Goal: Information Seeking & Learning: Learn about a topic

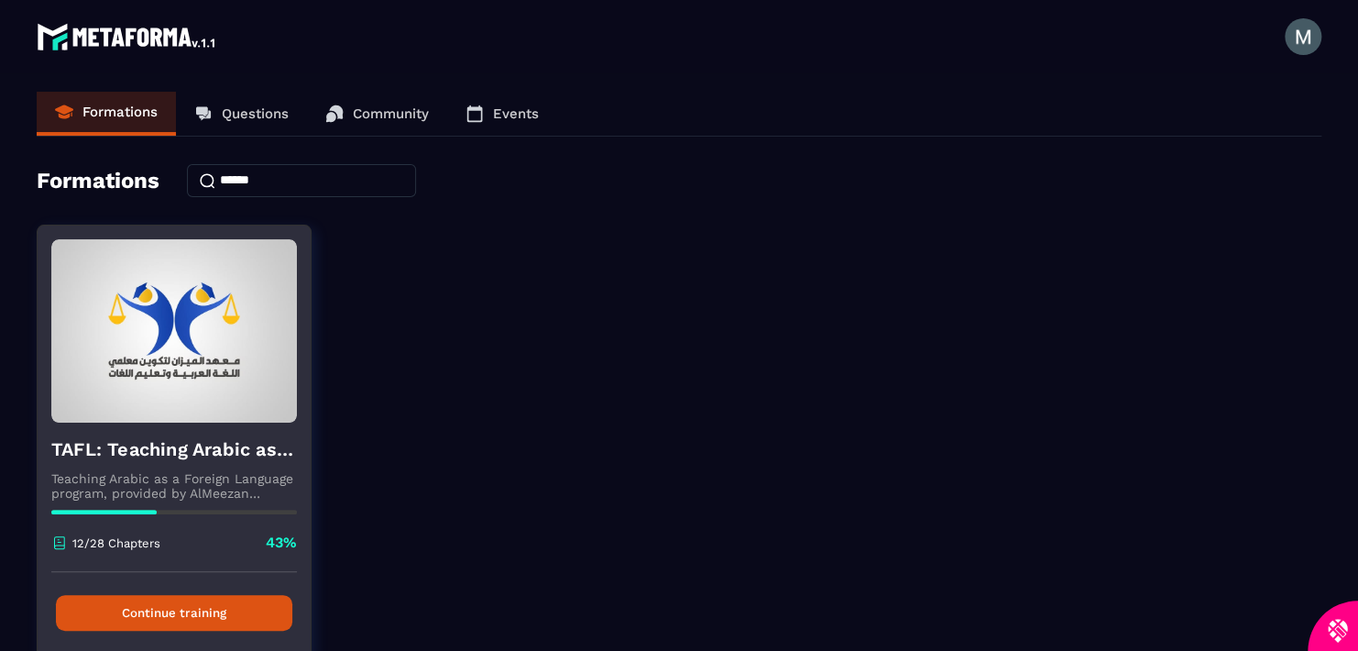
click at [182, 610] on button "Continue training" at bounding box center [174, 613] width 236 height 36
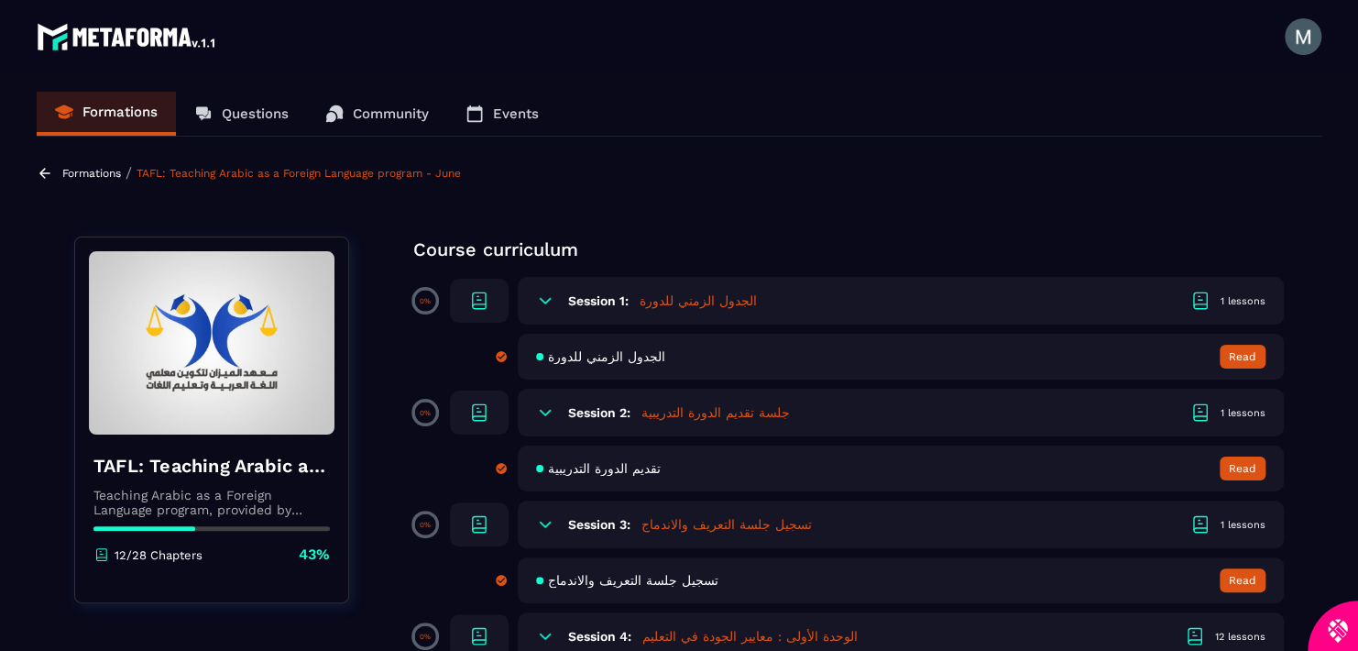
click at [621, 355] on span "الجدول الزمني للدورة" at bounding box center [606, 356] width 117 height 15
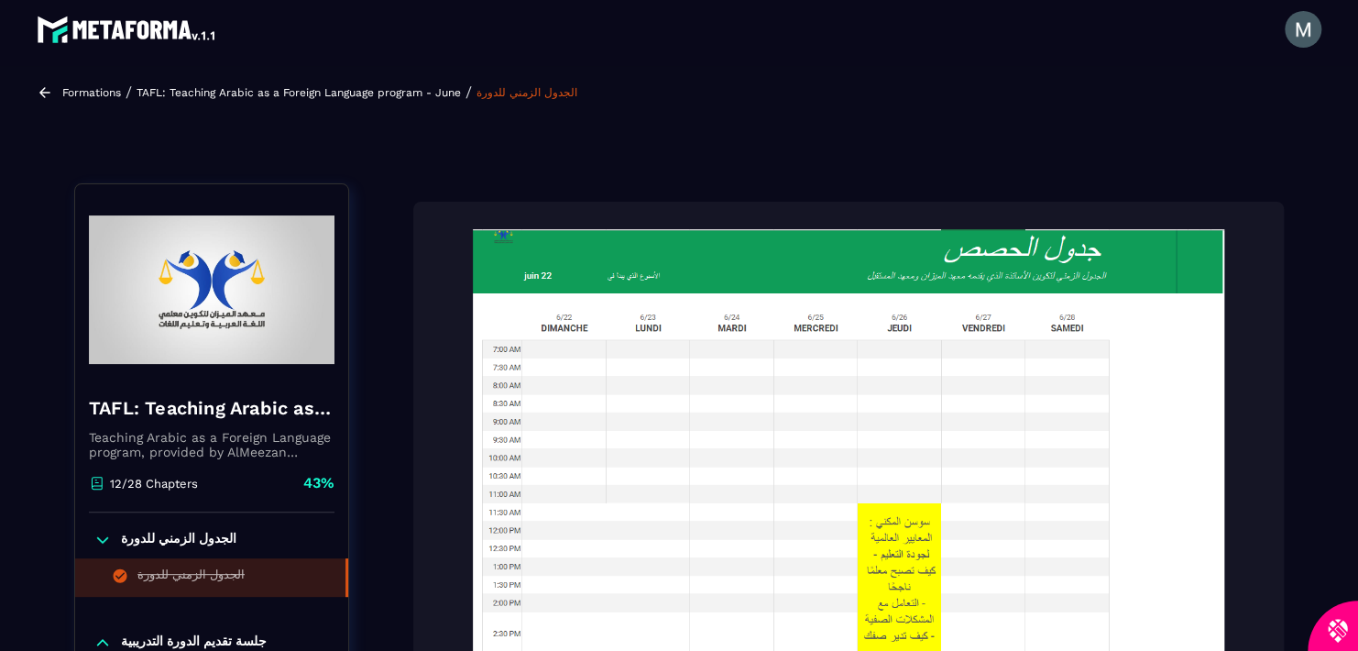
scroll to position [191, 0]
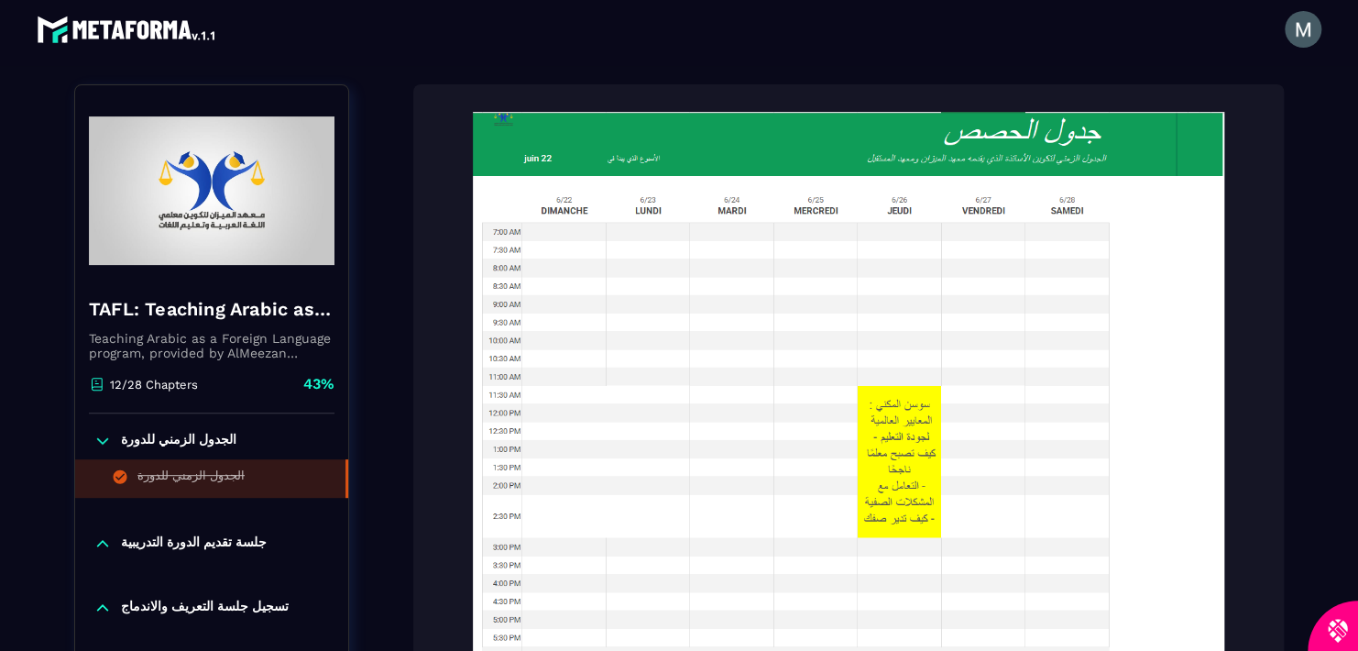
click at [1185, 311] on img at bounding box center [849, 387] width 834 height 550
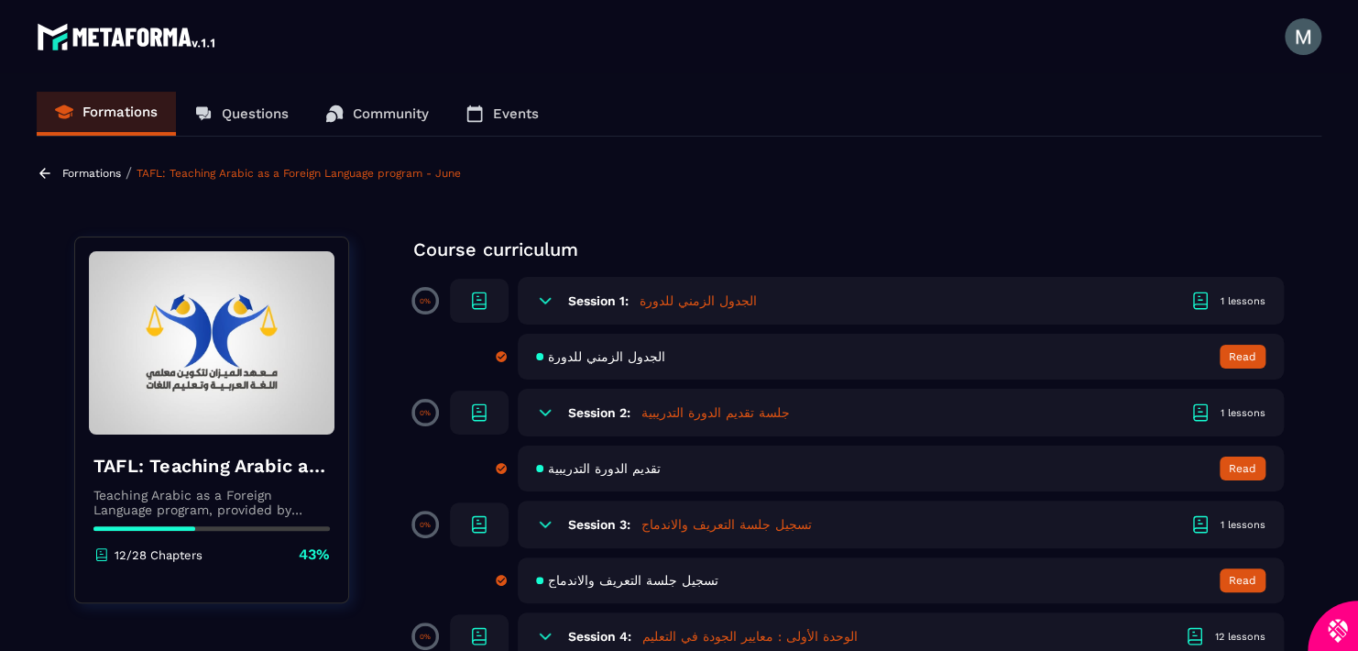
click at [621, 357] on span "الجدول الزمني للدورة" at bounding box center [606, 356] width 117 height 15
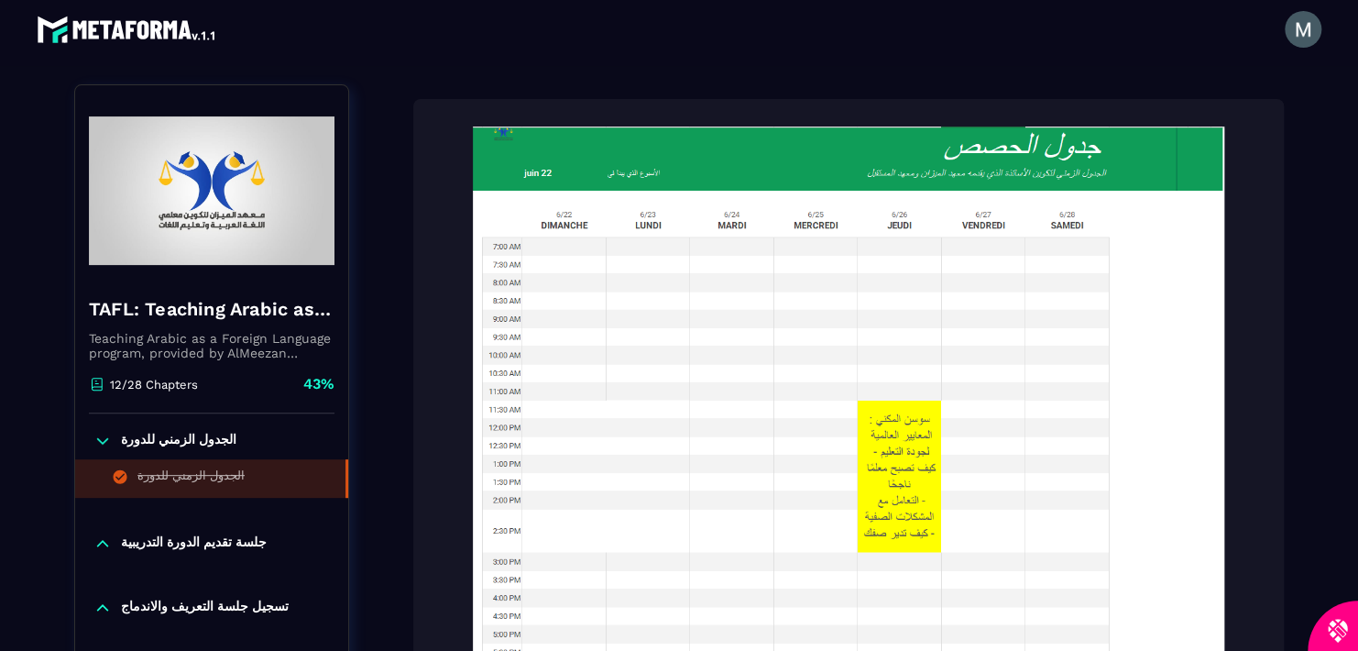
scroll to position [191, 0]
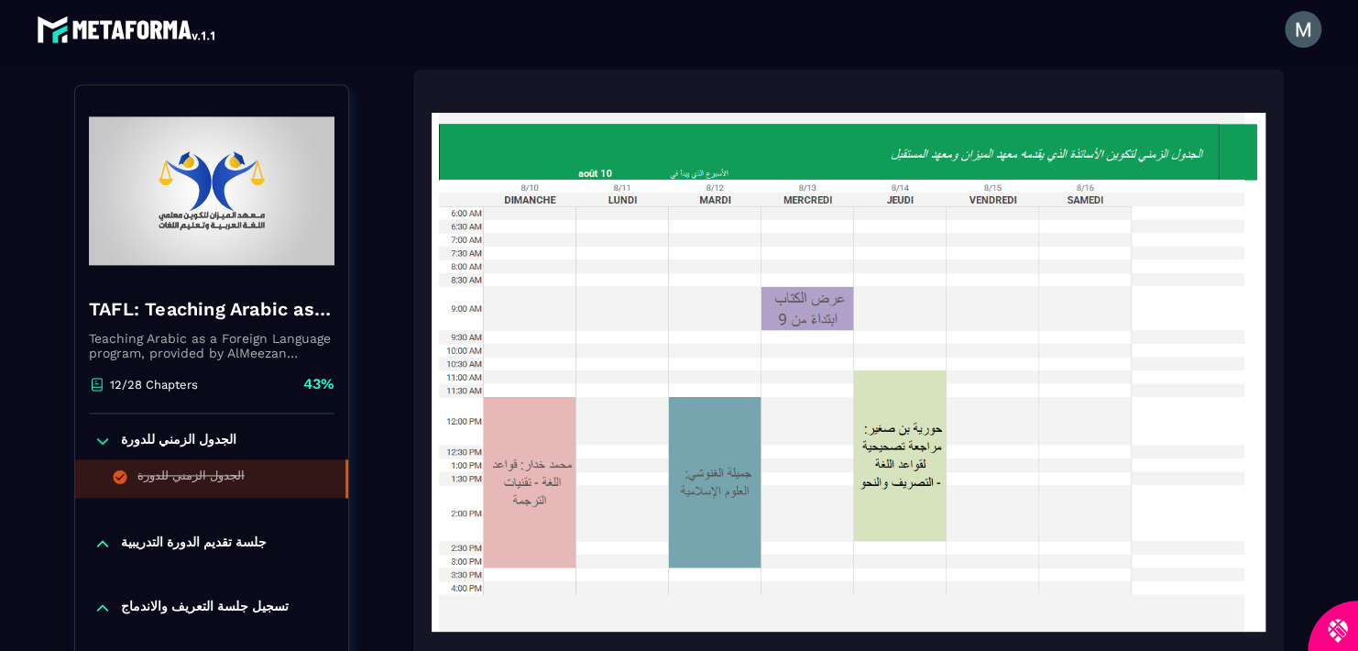
scroll to position [4554, 0]
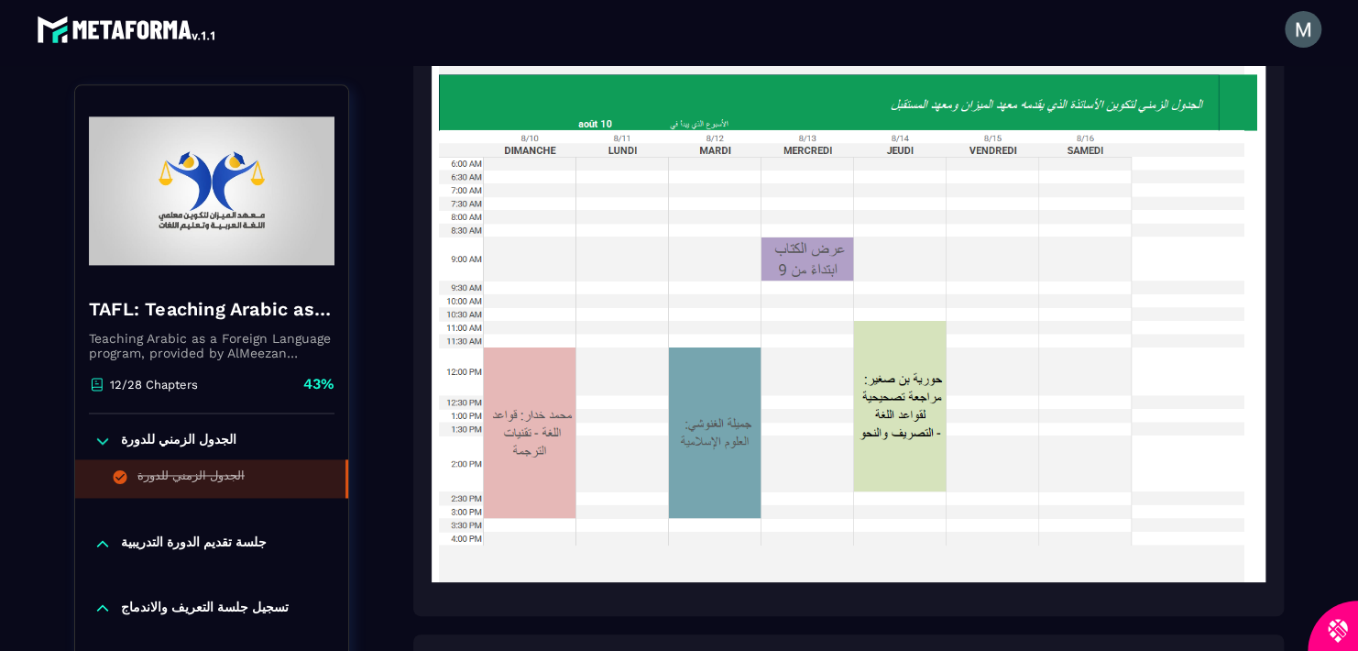
click at [1029, 596] on img at bounding box center [849, 323] width 834 height 550
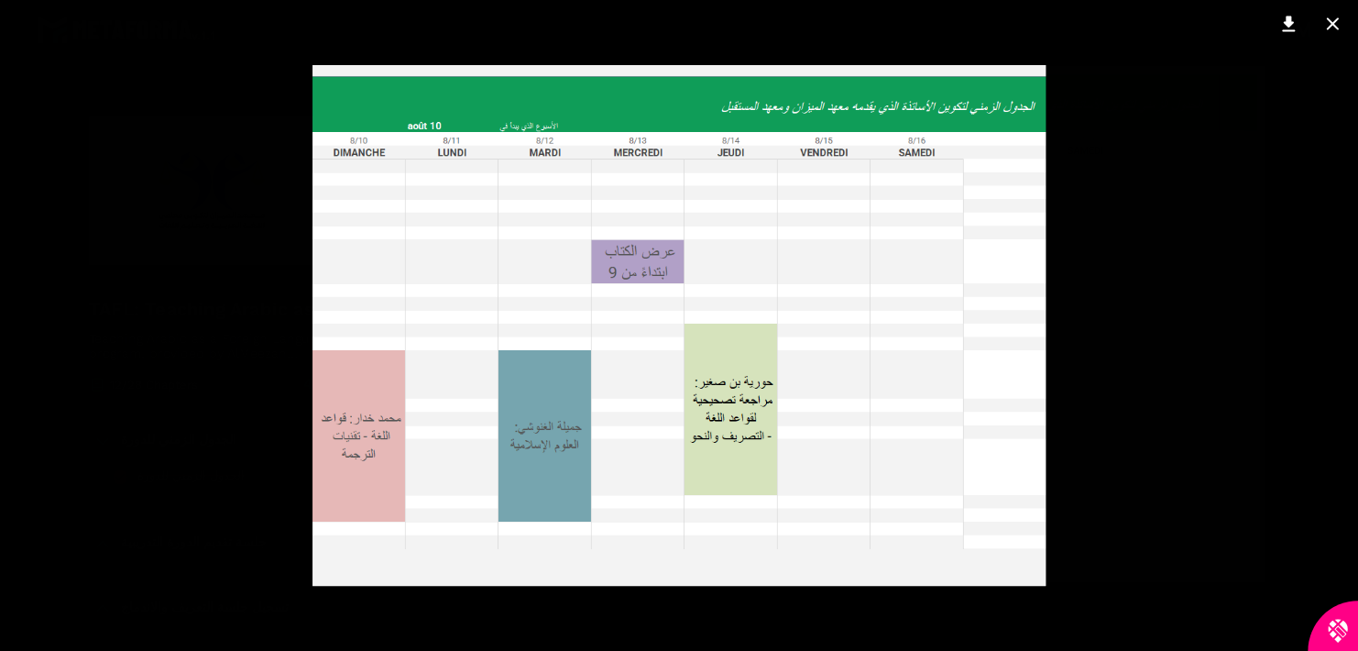
click at [1029, 596] on div at bounding box center [679, 325] width 1358 height 651
click at [1029, 596] on img at bounding box center [849, 323] width 834 height 550
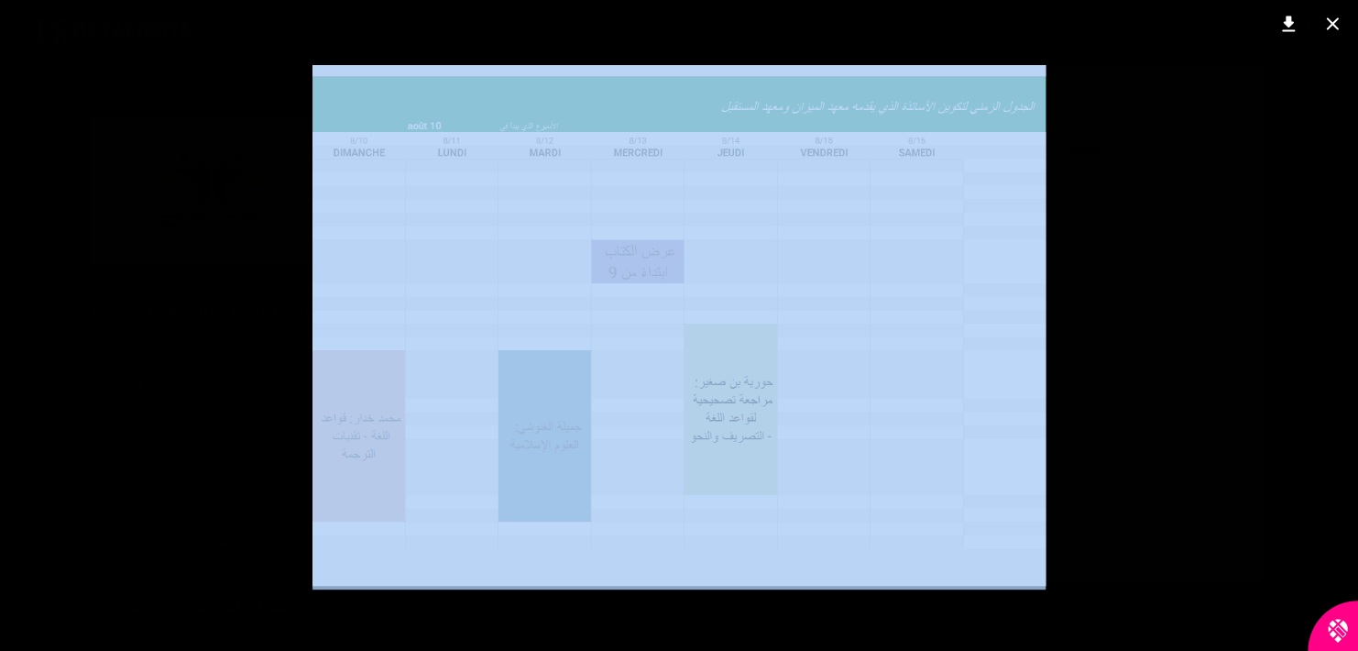
click at [1029, 596] on div at bounding box center [679, 325] width 1358 height 651
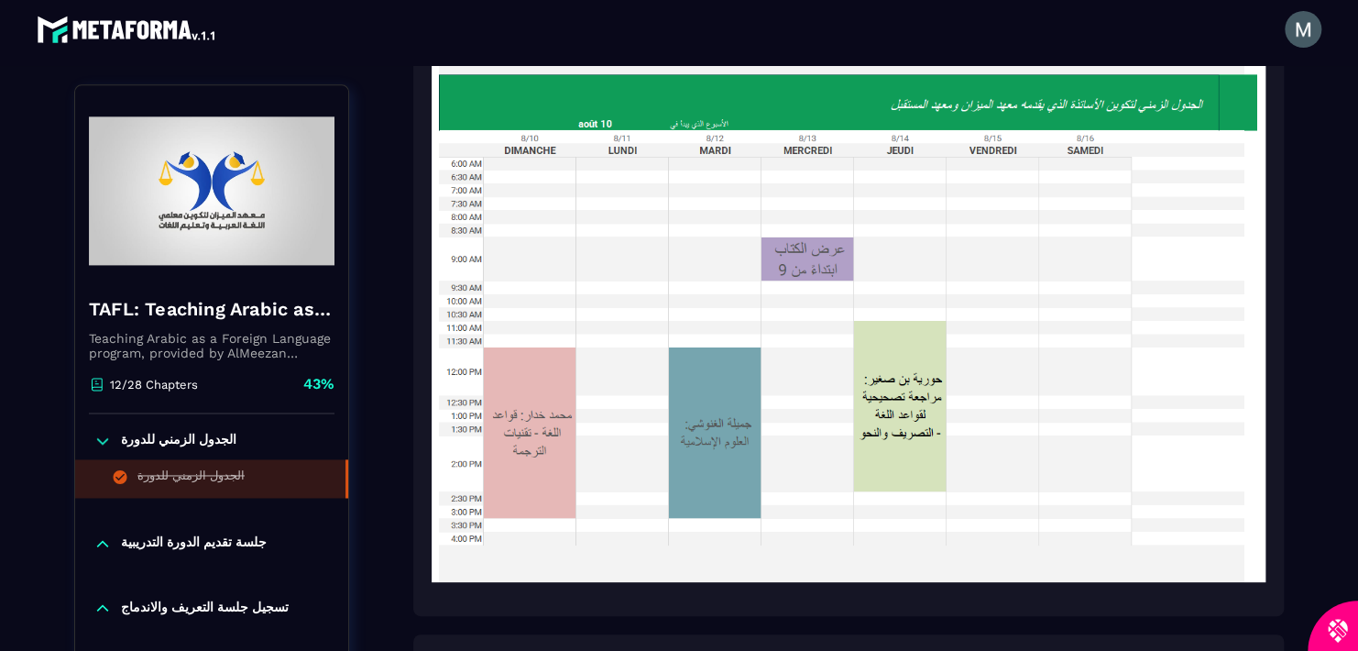
click at [1029, 596] on img at bounding box center [849, 323] width 834 height 550
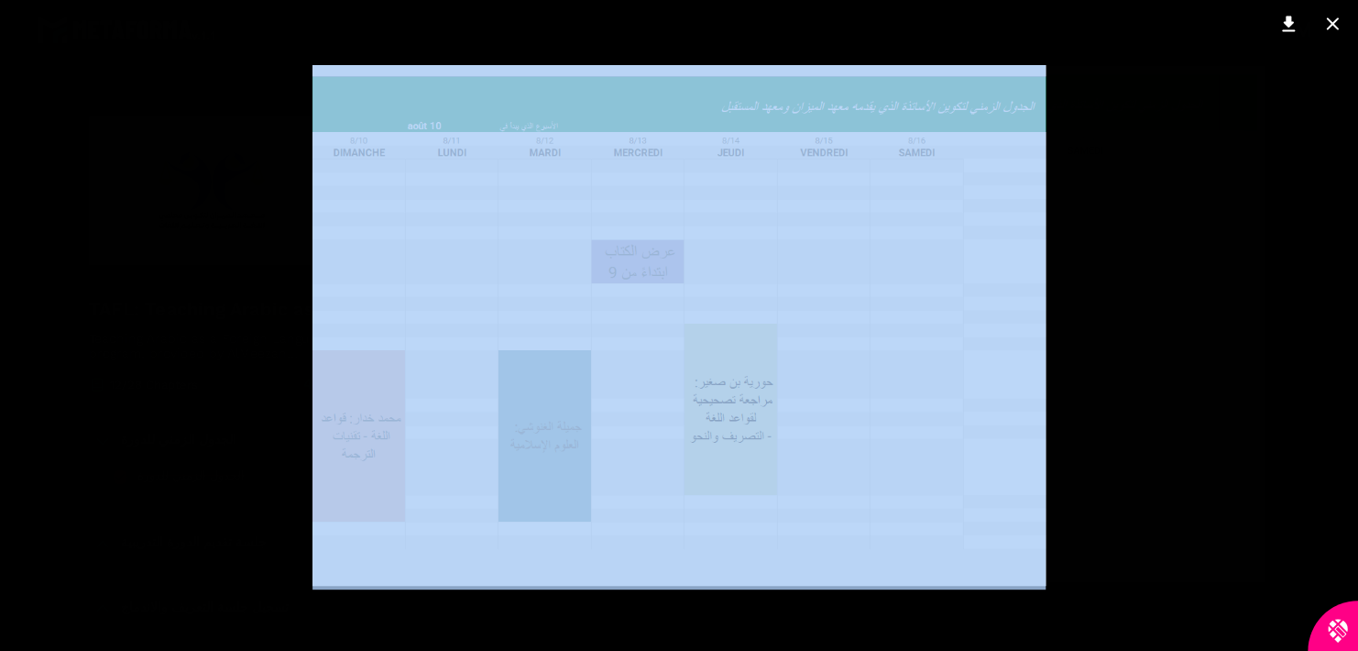
click at [1029, 596] on div at bounding box center [679, 325] width 1358 height 651
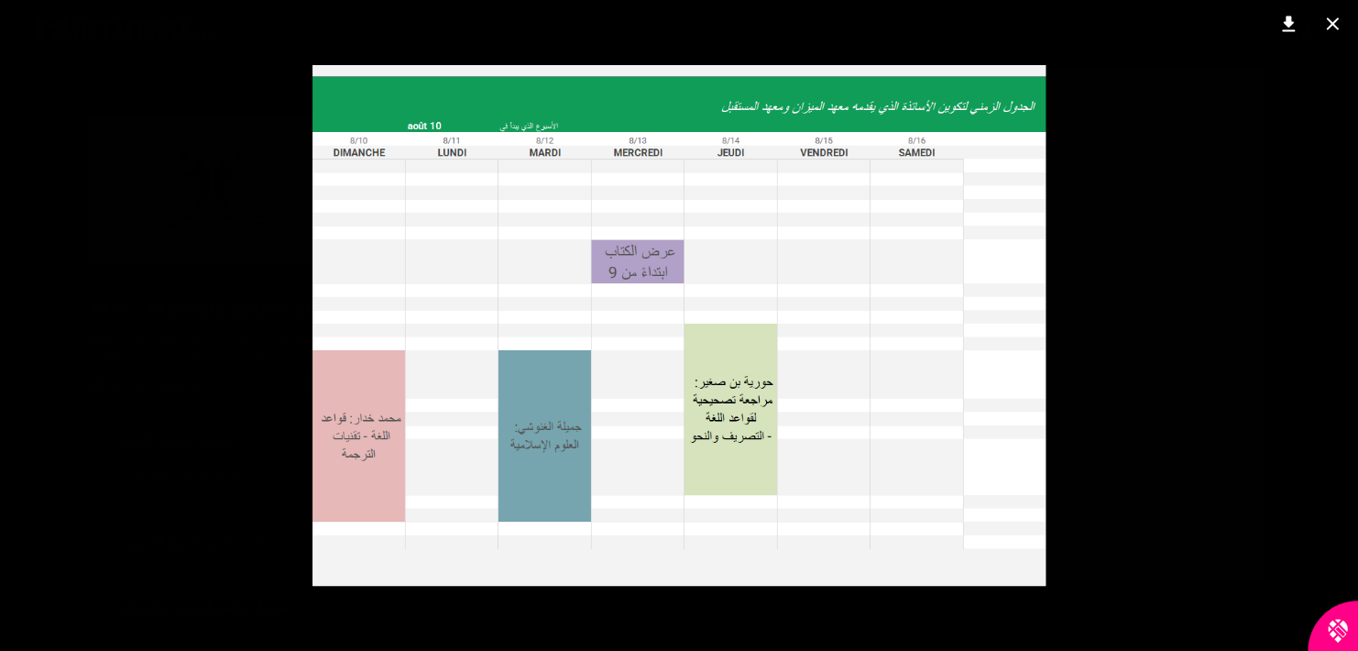
click at [1029, 596] on img at bounding box center [849, 323] width 834 height 550
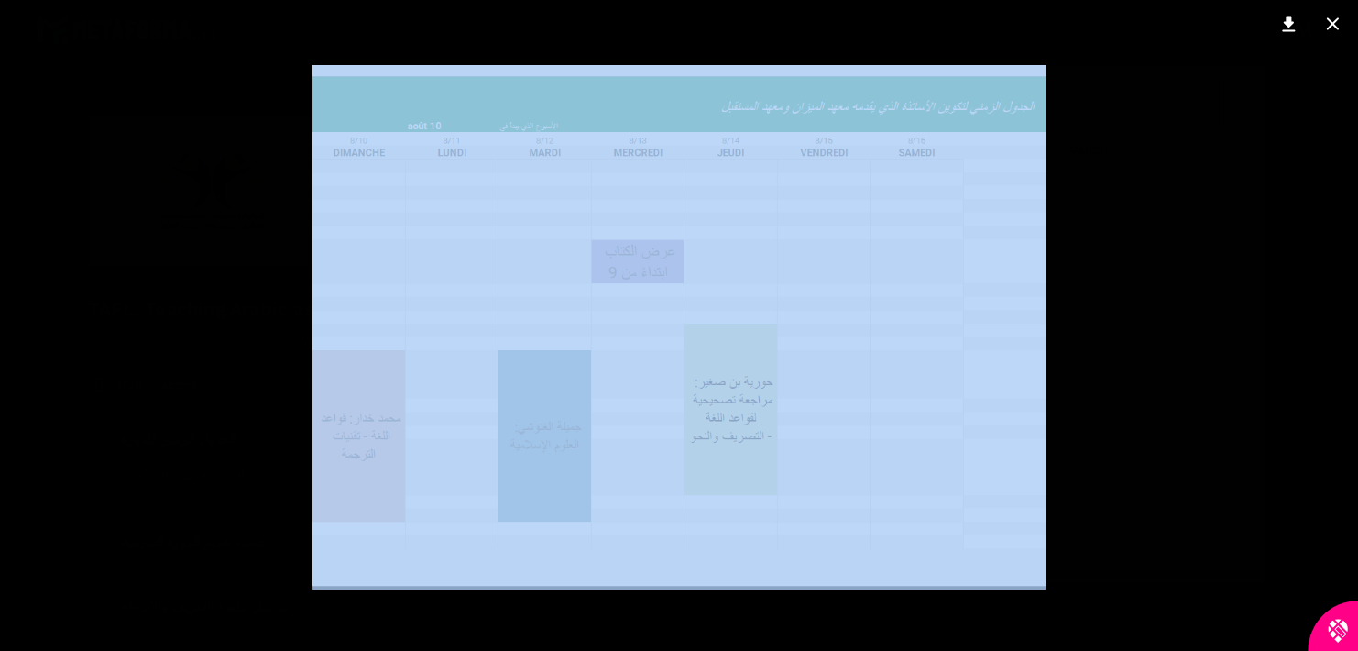
click at [1029, 596] on div at bounding box center [679, 325] width 1358 height 651
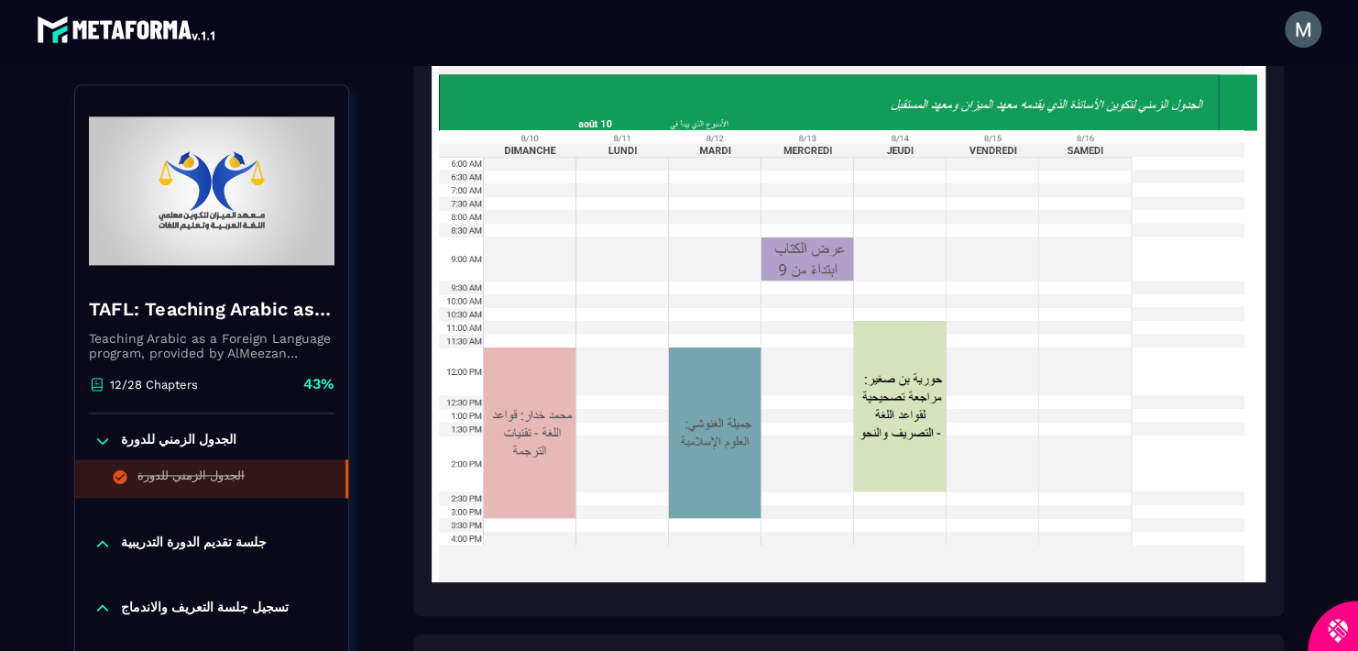
click at [1029, 596] on img at bounding box center [849, 323] width 834 height 550
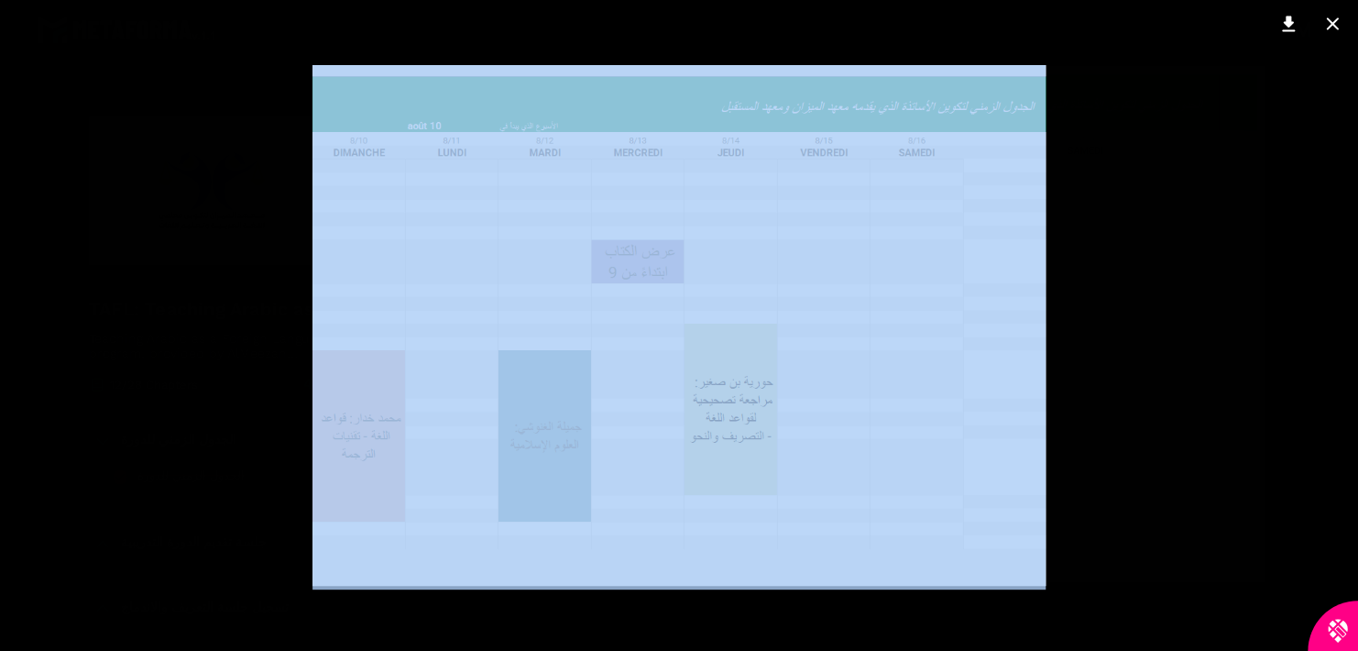
click at [1193, 49] on div at bounding box center [679, 325] width 1358 height 651
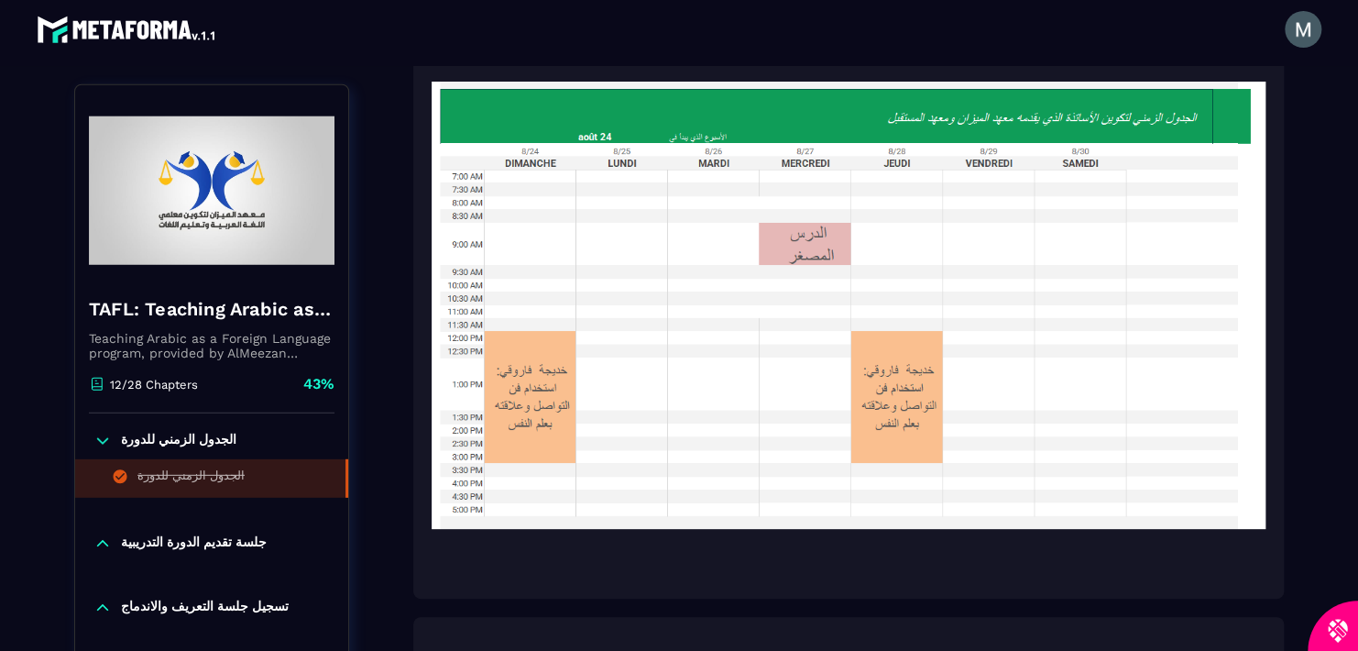
scroll to position [5837, 0]
